Goal: Information Seeking & Learning: Find specific page/section

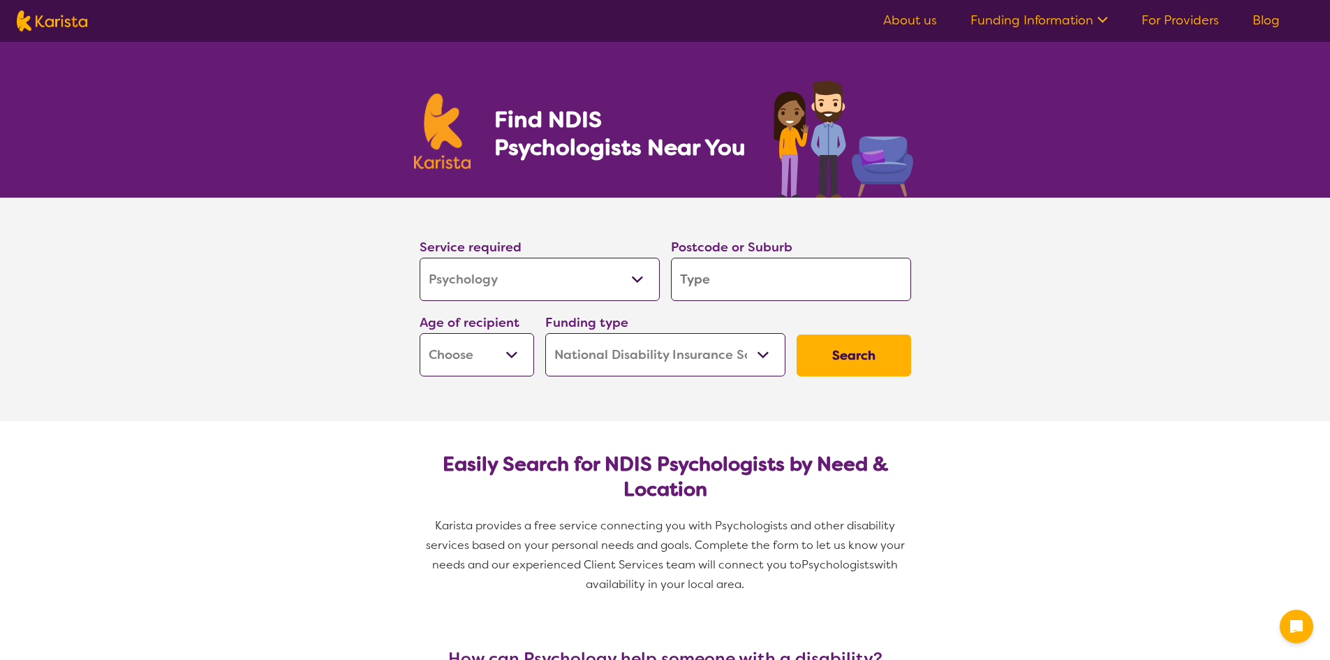
select select "Psychology"
select select "NDIS"
select select "Psychology"
select select "NDIS"
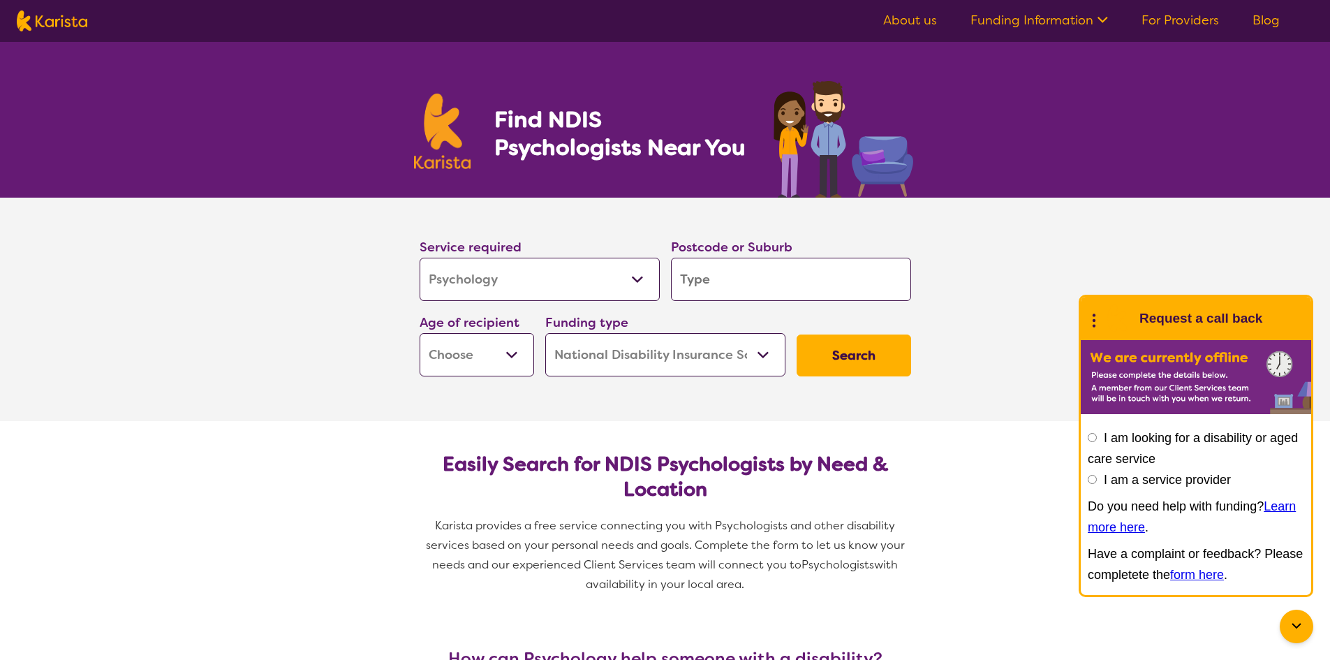
drag, startPoint x: 0, startPoint y: 0, endPoint x: 605, endPoint y: 281, distance: 666.8
click at [605, 281] on select "Allied Health Assistant Assessment ([MEDICAL_DATA] or [MEDICAL_DATA]) Behaviour…" at bounding box center [540, 279] width 240 height 43
click at [591, 284] on select "Allied Health Assistant Assessment ([MEDICAL_DATA] or [MEDICAL_DATA]) Behaviour…" at bounding box center [540, 279] width 240 height 43
click at [729, 279] on input "search" at bounding box center [791, 279] width 240 height 43
type input "2154"
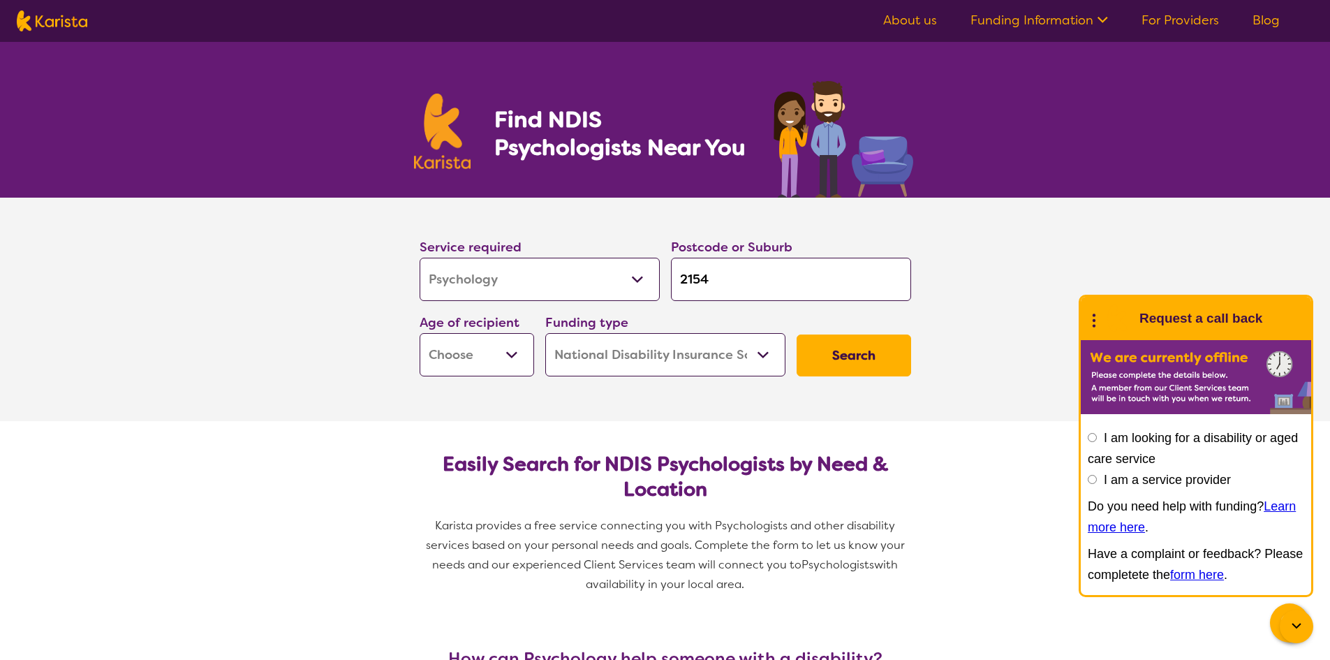
type input "2154"
click at [465, 368] on select "Early Childhood - 0 to 9 Child - 10 to 11 Adolescent - 12 to 17 Adult - 18 to 6…" at bounding box center [477, 354] width 114 height 43
select select "CH"
click at [420, 333] on select "Early Childhood - 0 to 9 Child - 10 to 11 Adolescent - 12 to 17 Adult - 18 to 6…" at bounding box center [477, 354] width 114 height 43
select select "CH"
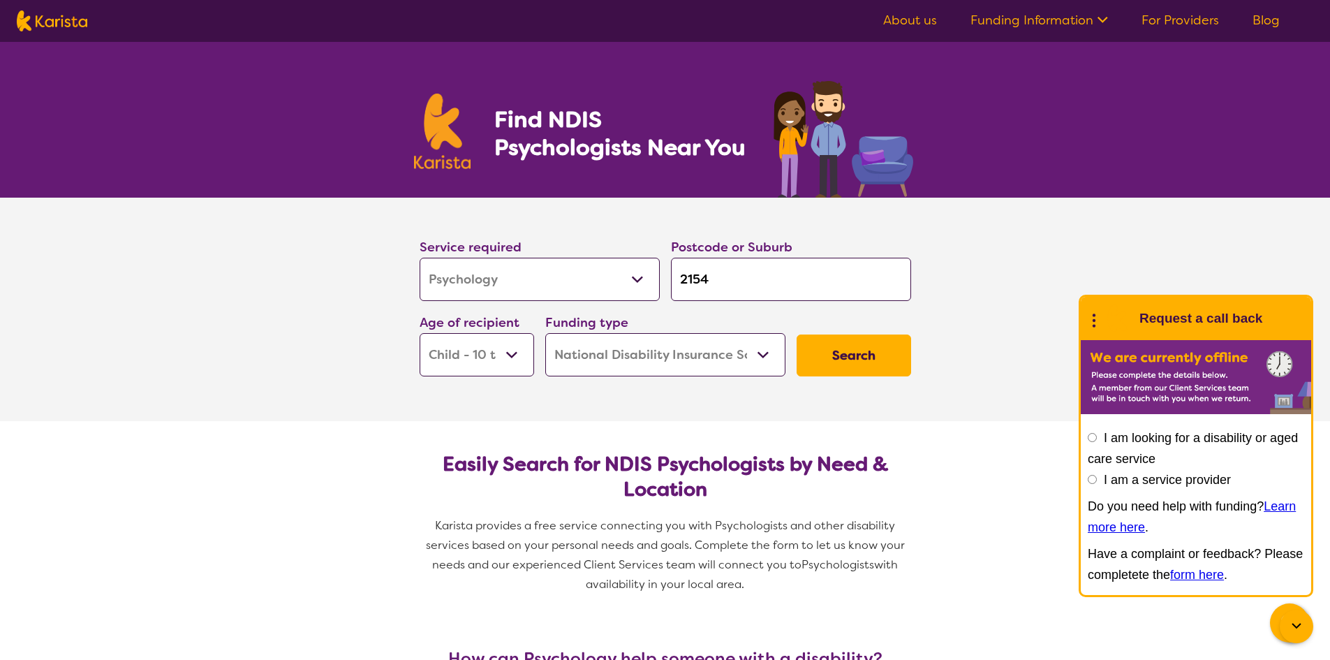
click at [687, 349] on select "Home Care Package (HCP) National Disability Insurance Scheme (NDIS) I don't know" at bounding box center [665, 354] width 240 height 43
drag, startPoint x: 687, startPoint y: 349, endPoint x: 848, endPoint y: 369, distance: 162.5
click at [720, 358] on select "Home Care Package (HCP) National Disability Insurance Scheme (NDIS) I don't know" at bounding box center [665, 354] width 240 height 43
click at [879, 350] on button "Search" at bounding box center [853, 355] width 114 height 42
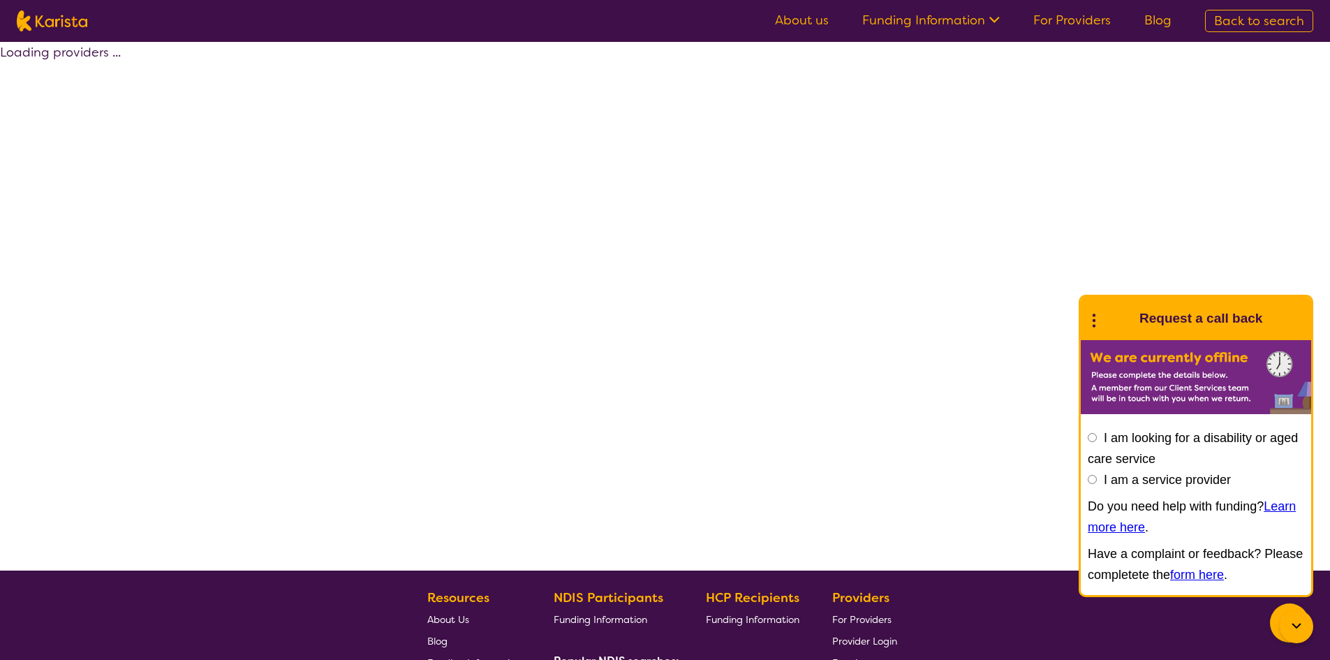
select select "by_score"
